Goal: Submit feedback/report problem

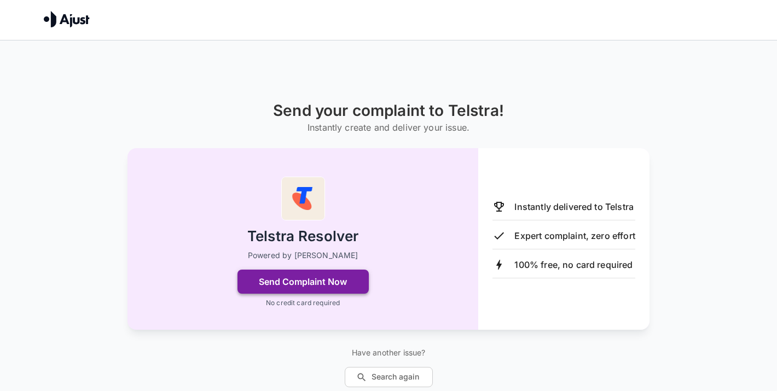
click at [322, 282] on button "Send Complaint Now" at bounding box center [302, 282] width 131 height 24
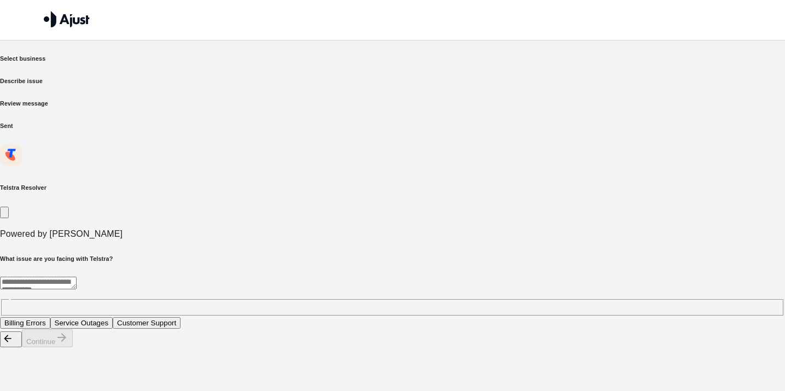
click at [113, 317] on button "Service Outages" at bounding box center [81, 322] width 63 height 11
click at [73, 347] on button "Continue" at bounding box center [47, 338] width 51 height 18
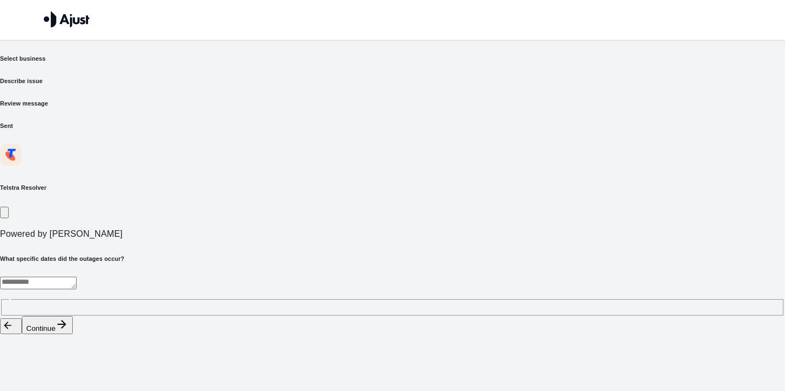
click at [77, 277] on textarea at bounding box center [38, 283] width 77 height 13
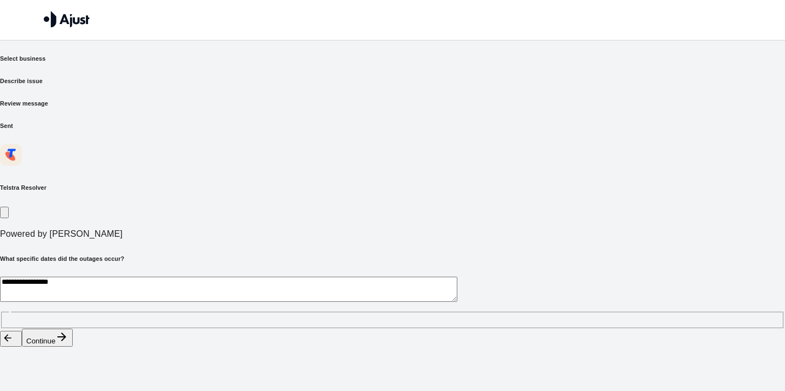
type textarea "**********"
click at [73, 347] on button "Continue" at bounding box center [47, 338] width 51 height 18
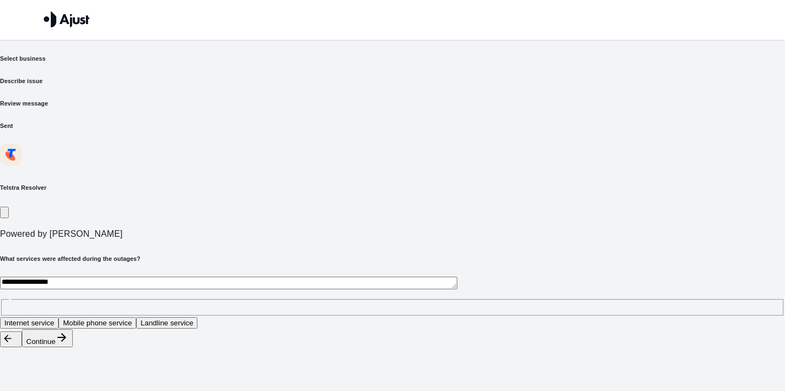
click at [136, 317] on button "Mobile phone service" at bounding box center [98, 322] width 78 height 11
click at [73, 347] on button "Continue" at bounding box center [47, 338] width 51 height 18
click at [266, 317] on button "Immediate restoration of service" at bounding box center [209, 322] width 113 height 11
click at [73, 347] on button "Continue" at bounding box center [47, 338] width 51 height 18
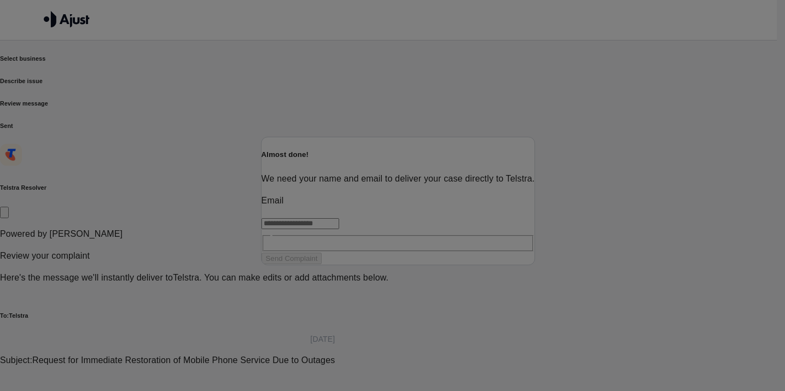
click at [305, 220] on input "text" at bounding box center [301, 223] width 78 height 11
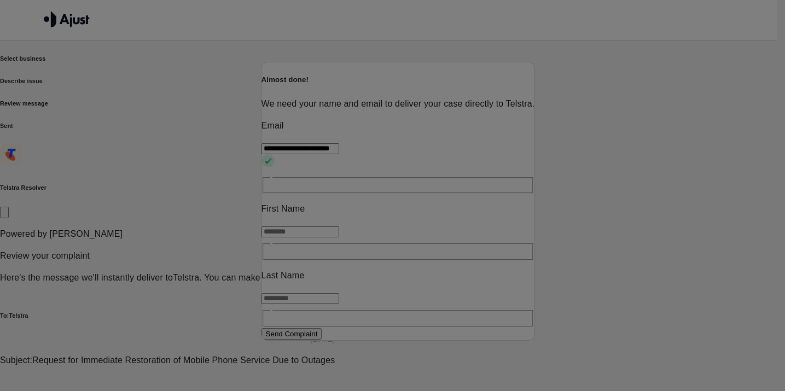
type input "**********"
click at [322, 328] on button "Send Complaint" at bounding box center [292, 333] width 61 height 11
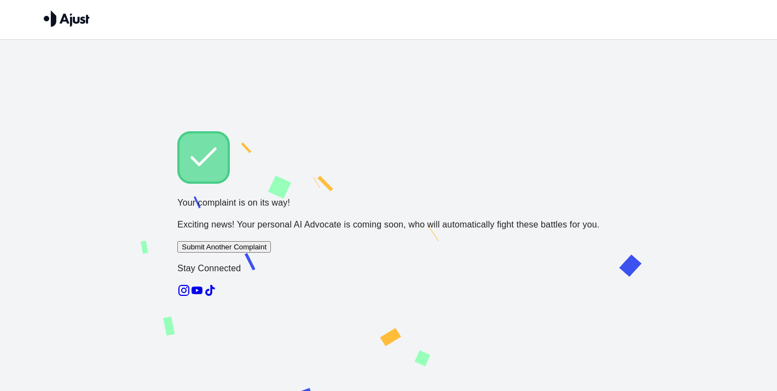
scroll to position [1, 0]
